Goal: Information Seeking & Learning: Learn about a topic

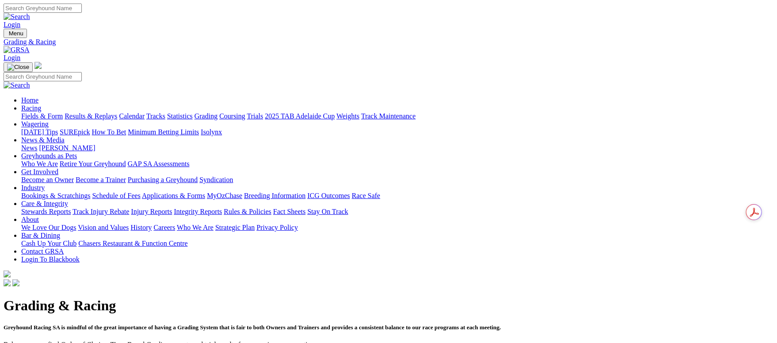
drag, startPoint x: 72, startPoint y: 62, endPoint x: 75, endPoint y: 67, distance: 6.4
click at [63, 112] on link "Fields & Form" at bounding box center [42, 116] width 42 height 8
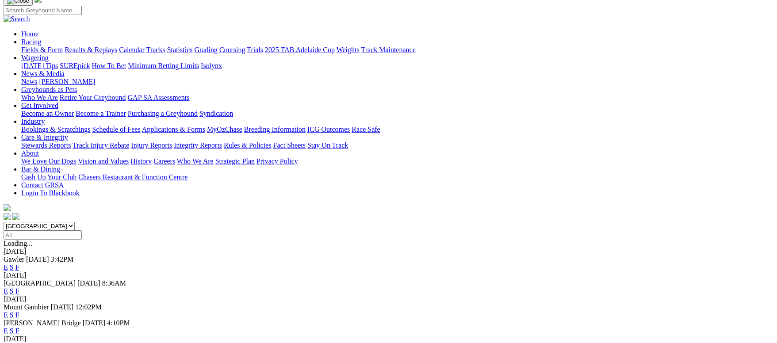
scroll to position [133, 0]
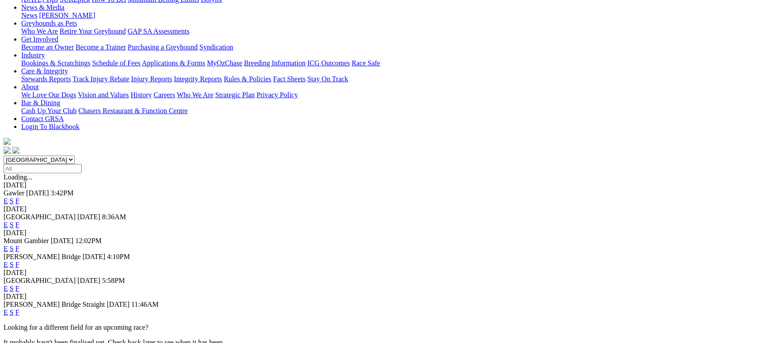
click at [19, 221] on link "F" at bounding box center [17, 225] width 4 height 8
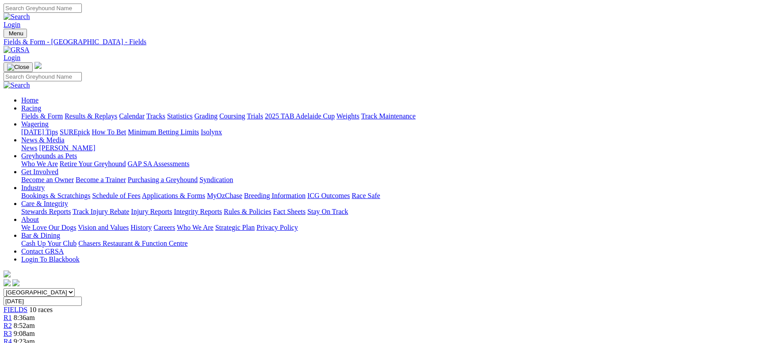
click at [63, 112] on link "Fields & Form" at bounding box center [42, 116] width 42 height 8
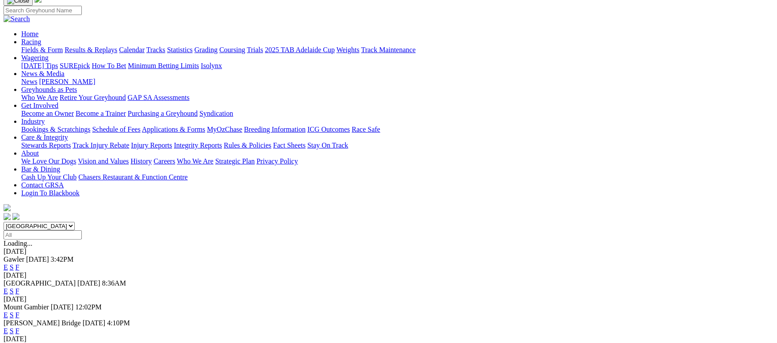
scroll to position [133, 0]
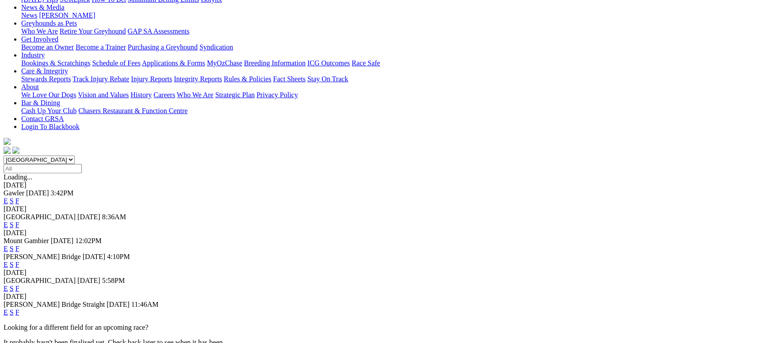
click at [19, 261] on link "F" at bounding box center [17, 265] width 4 height 8
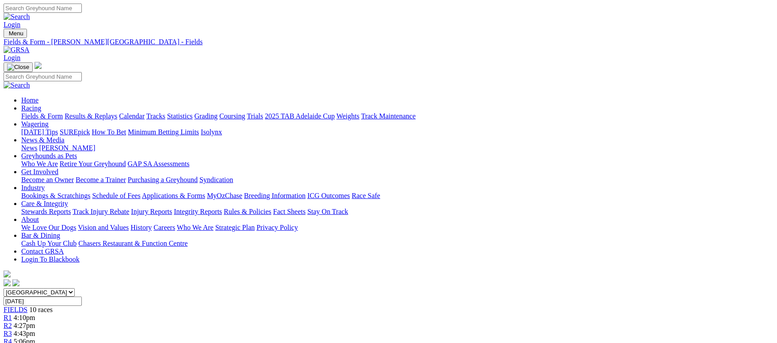
scroll to position [133, 0]
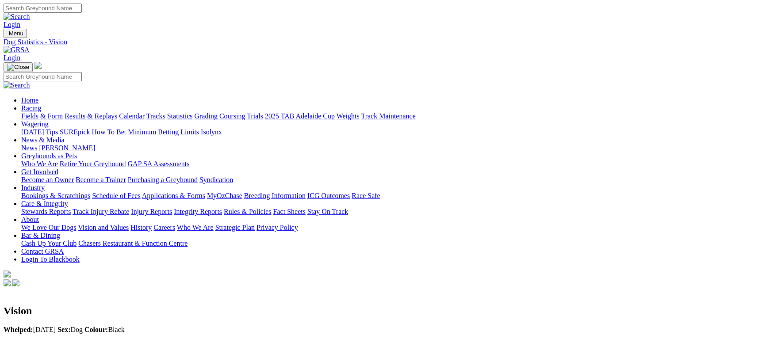
click at [68, 200] on link "Care & Integrity" at bounding box center [44, 204] width 47 height 8
click at [217, 112] on link "Grading" at bounding box center [205, 116] width 23 height 8
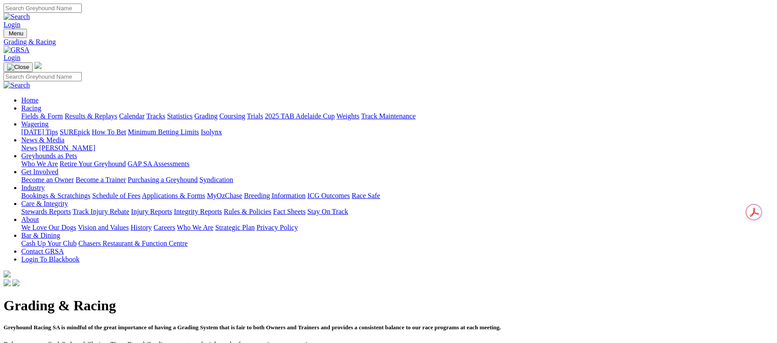
click at [222, 208] on link "Integrity Reports" at bounding box center [198, 212] width 48 height 8
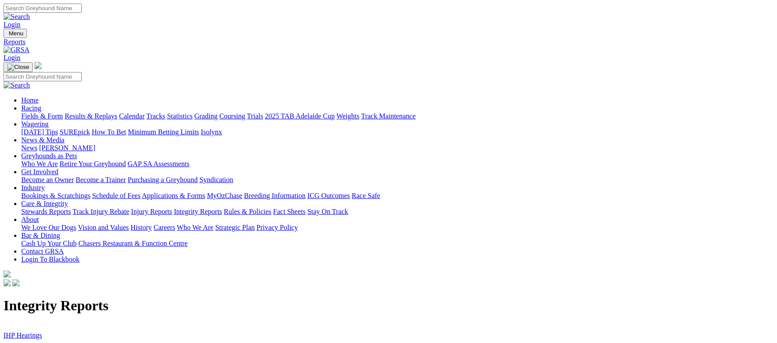
click at [42, 332] on link "IHP Hearings" at bounding box center [23, 336] width 38 height 8
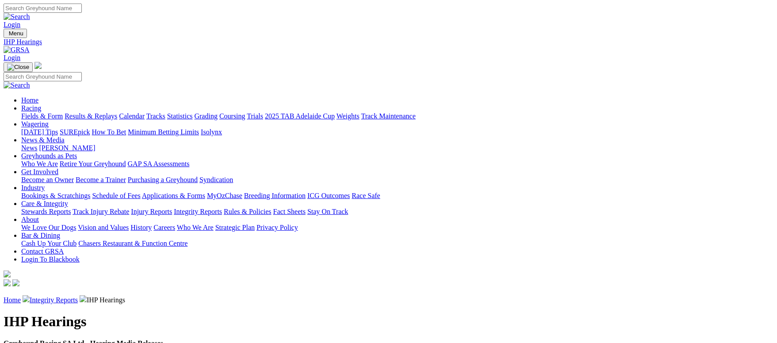
click at [154, 295] on div "Home Integrity Reports IHP Hearings" at bounding box center [389, 299] width 770 height 9
click at [172, 295] on p "Home Integrity Reports IHP Hearings" at bounding box center [389, 299] width 770 height 9
click at [78, 296] on link "Integrity Reports" at bounding box center [54, 300] width 48 height 8
